Goal: Navigation & Orientation: Find specific page/section

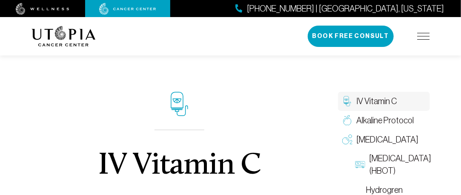
click at [249, 46] on div "About Us Treatments Patient Stories [PHONE_NUMBER] | [GEOGRAPHIC_DATA], [US_STA…" at bounding box center [231, 36] width 399 height 38
click at [422, 38] on img at bounding box center [423, 36] width 13 height 7
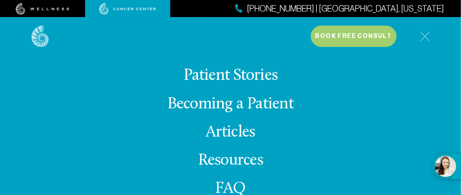
scroll to position [77, 0]
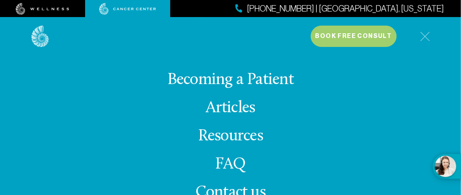
click at [215, 186] on span "Contact us" at bounding box center [230, 192] width 70 height 17
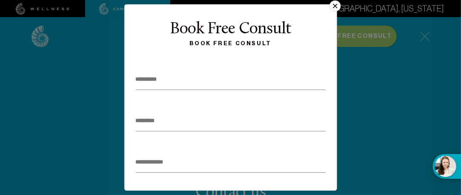
click at [333, 5] on button "×" at bounding box center [335, 5] width 11 height 11
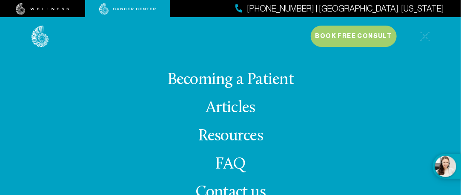
click at [409, 7] on span "[PHONE_NUMBER] | [GEOGRAPHIC_DATA], [US_STATE]" at bounding box center [345, 9] width 197 height 12
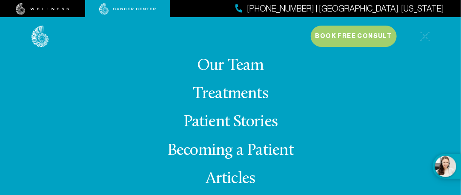
scroll to position [0, 0]
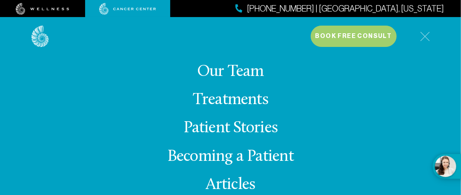
click at [218, 98] on link "Treatments" at bounding box center [230, 100] width 75 height 17
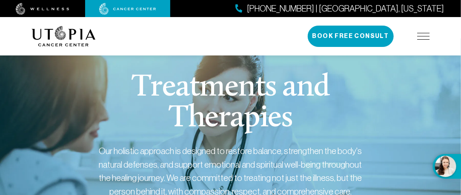
click at [53, 35] on img at bounding box center [64, 36] width 64 height 20
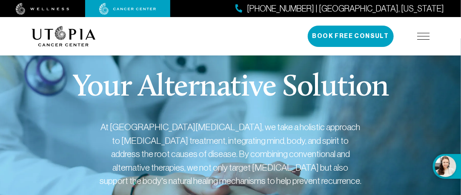
click at [58, 30] on img at bounding box center [64, 36] width 64 height 20
